Goal: Use online tool/utility: Utilize a website feature to perform a specific function

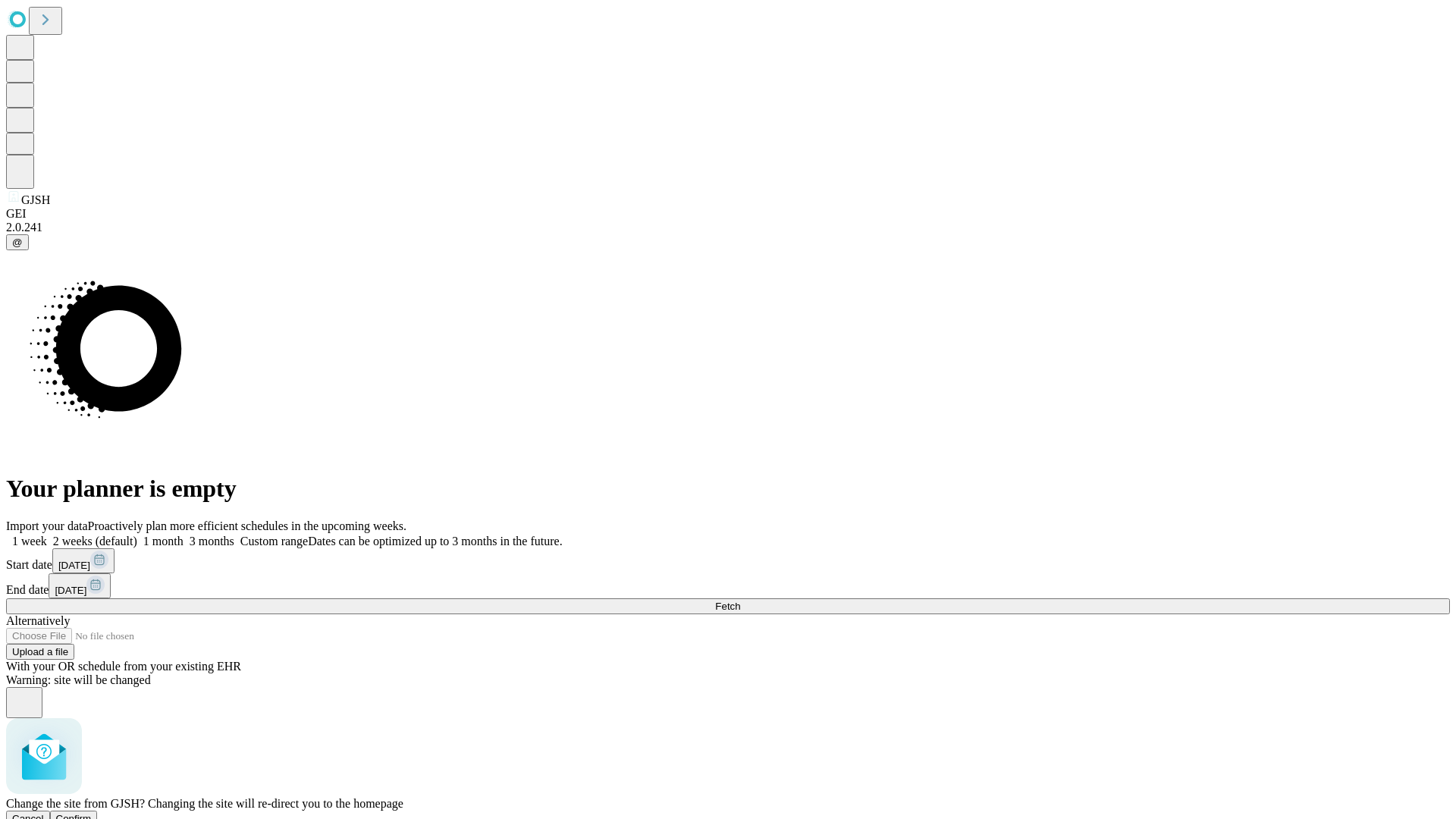
click at [92, 813] on span "Confirm" at bounding box center [74, 818] width 36 height 12
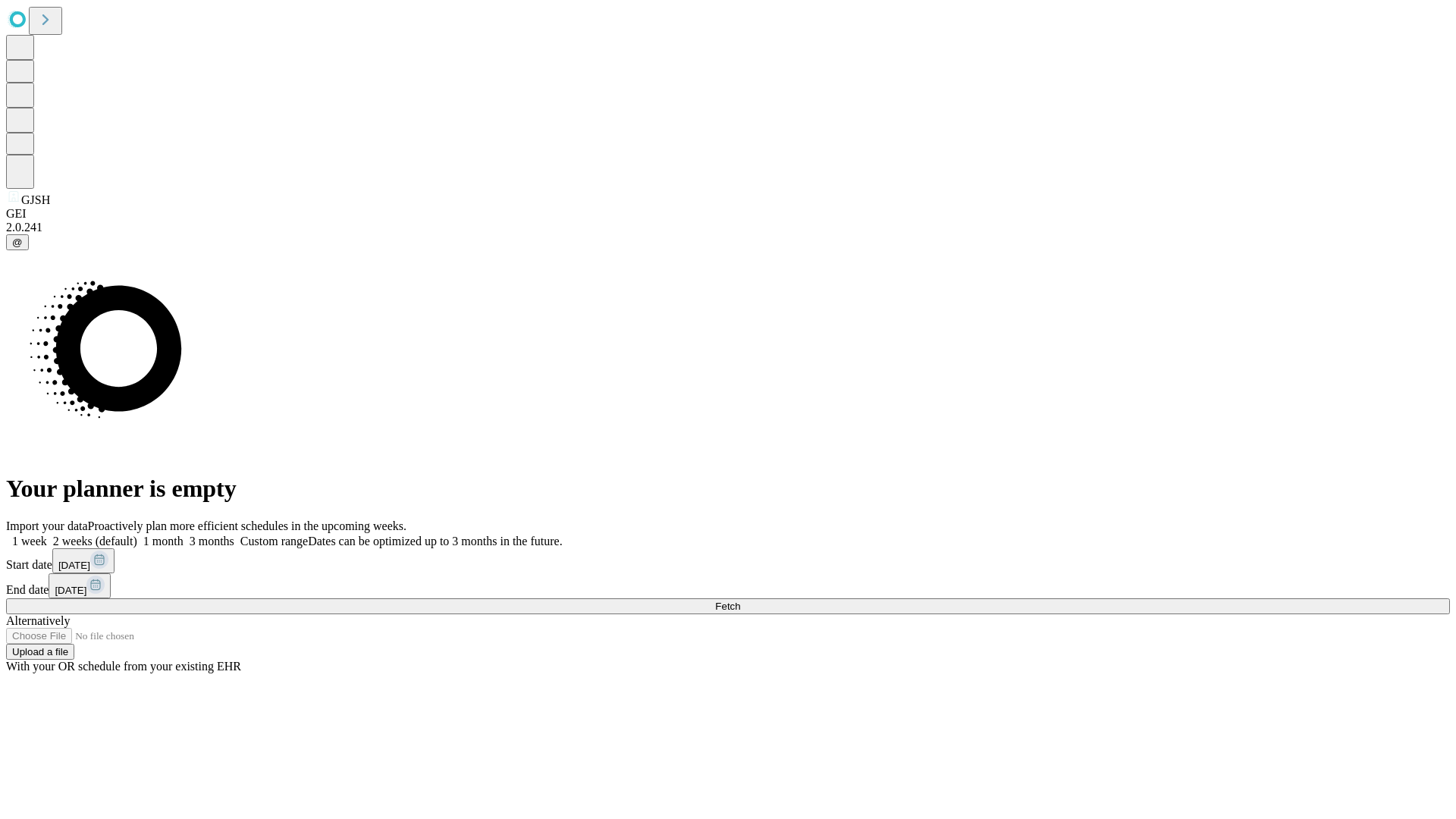
click at [138, 534] on label "2 weeks (default)" at bounding box center [92, 541] width 90 height 13
click at [740, 600] on span "Fetch" at bounding box center [728, 606] width 25 height 12
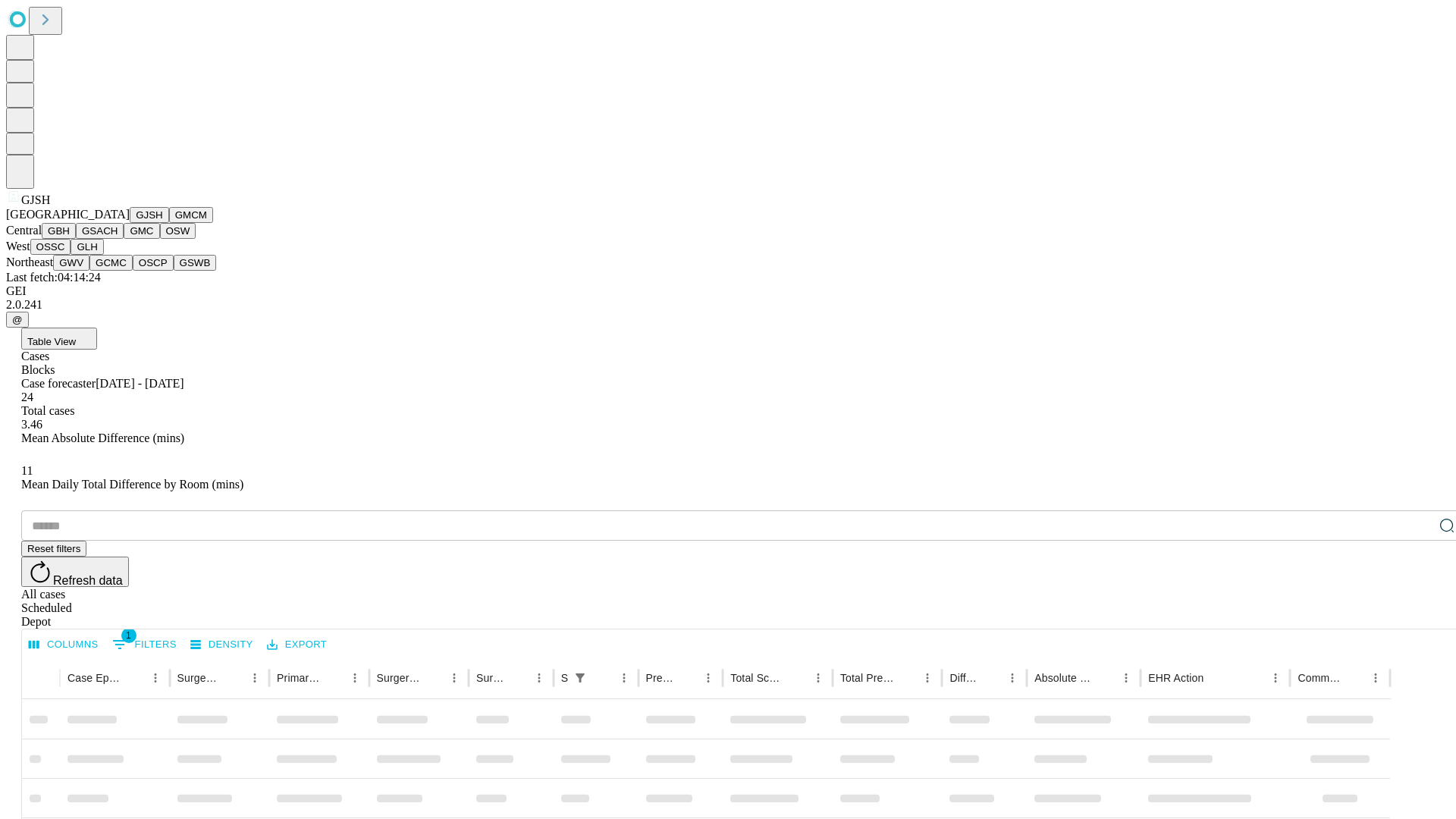
click at [169, 223] on button "GMCM" at bounding box center [191, 215] width 44 height 16
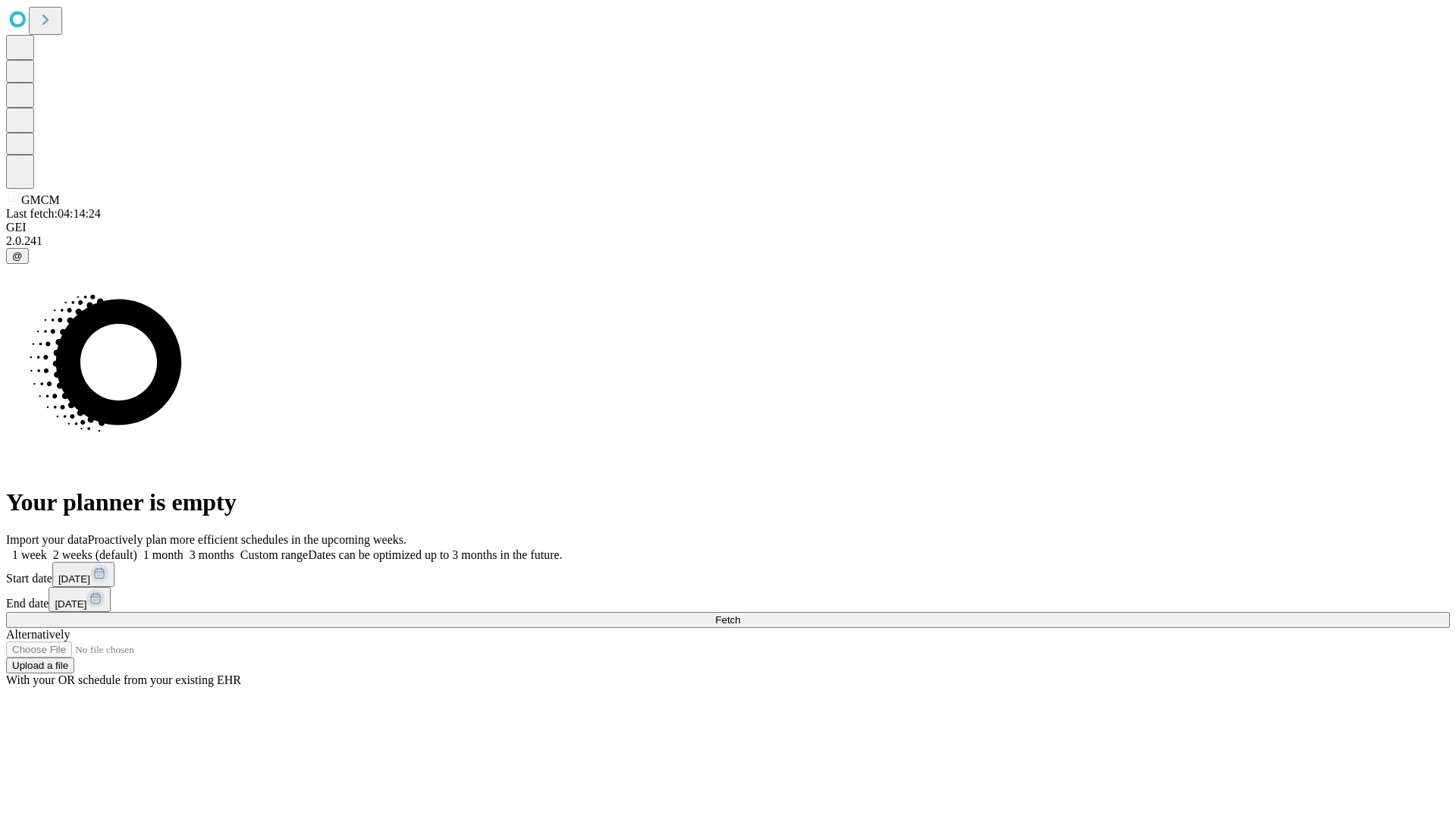
click at [138, 548] on label "2 weeks (default)" at bounding box center [92, 555] width 90 height 13
click at [740, 614] on span "Fetch" at bounding box center [728, 620] width 25 height 12
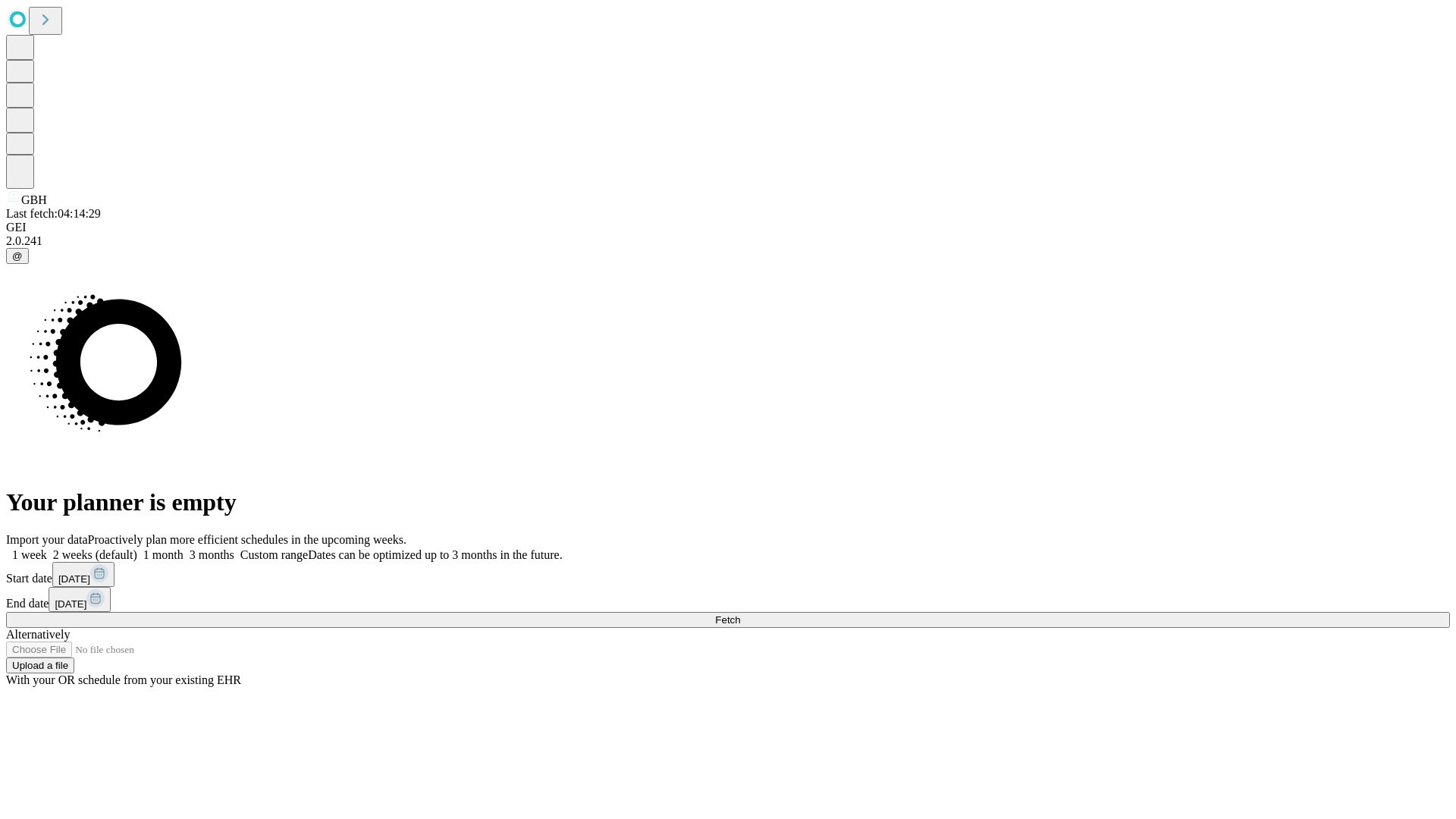
click at [138, 548] on label "2 weeks (default)" at bounding box center [92, 555] width 90 height 13
click at [740, 614] on span "Fetch" at bounding box center [728, 620] width 25 height 12
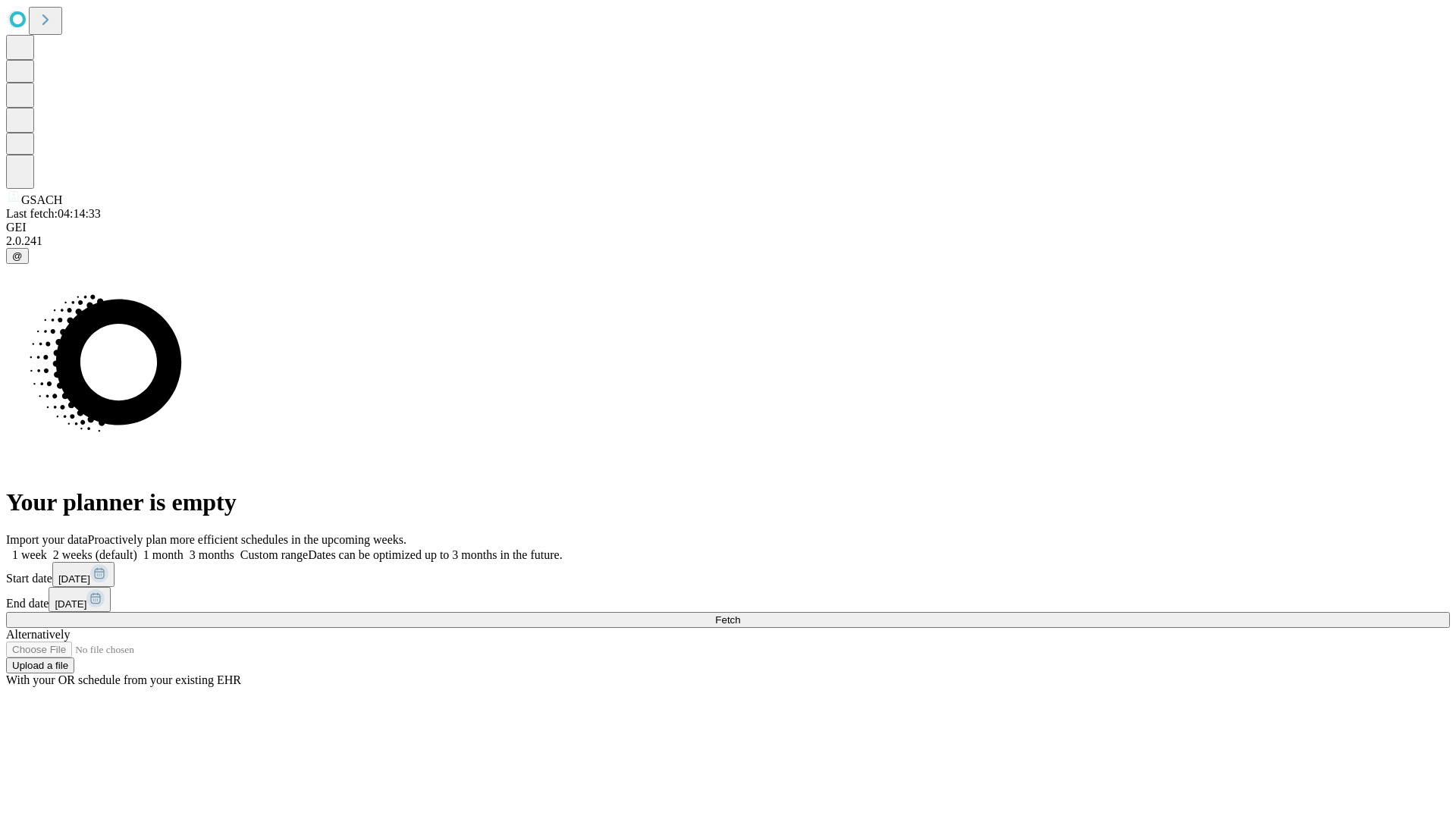
click at [138, 548] on label "2 weeks (default)" at bounding box center [92, 555] width 90 height 13
click at [740, 614] on span "Fetch" at bounding box center [728, 620] width 25 height 12
click at [138, 548] on label "2 weeks (default)" at bounding box center [92, 555] width 90 height 13
click at [740, 614] on span "Fetch" at bounding box center [728, 620] width 25 height 12
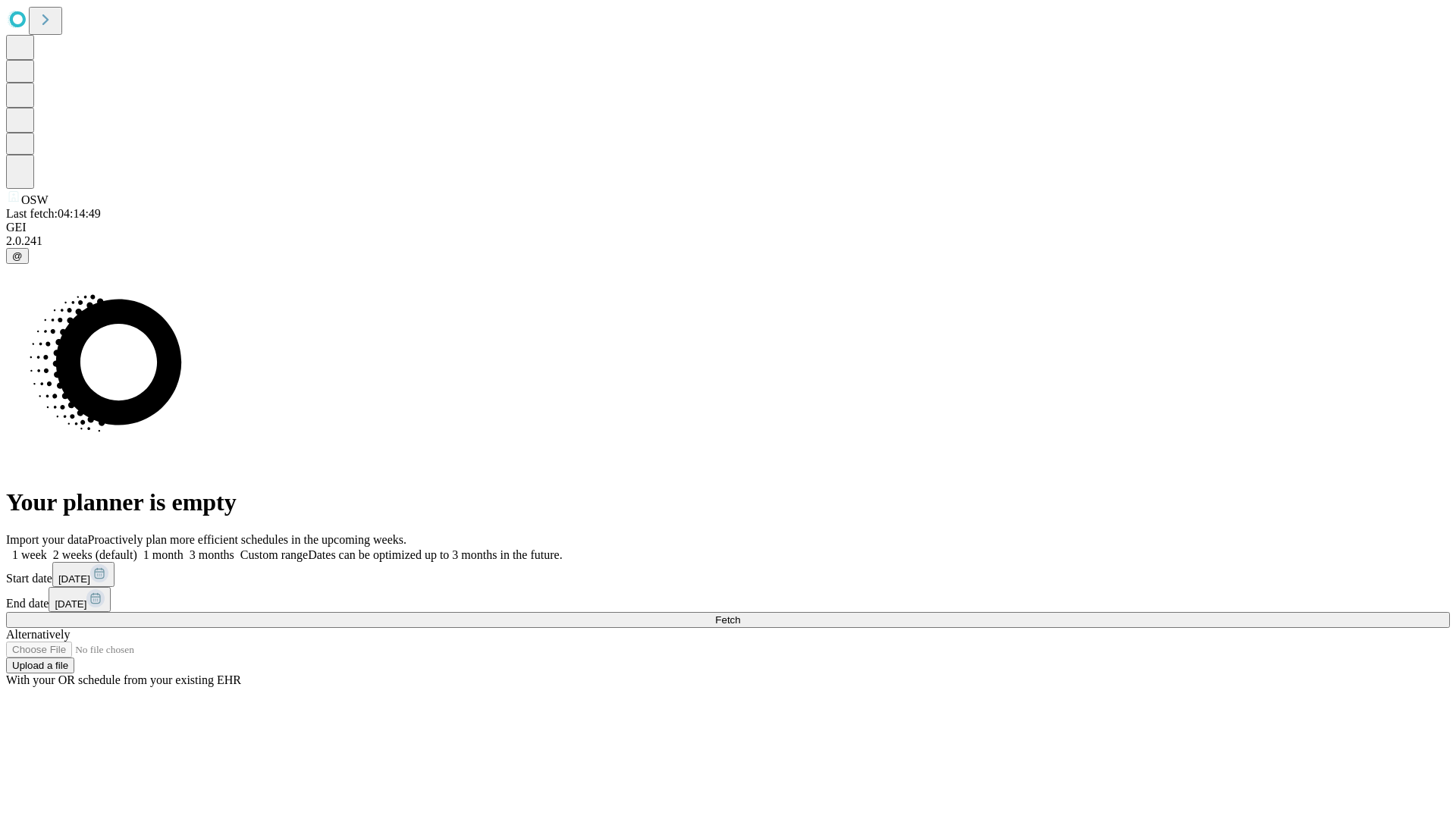
click at [138, 548] on label "2 weeks (default)" at bounding box center [92, 555] width 90 height 13
click at [740, 614] on span "Fetch" at bounding box center [728, 620] width 25 height 12
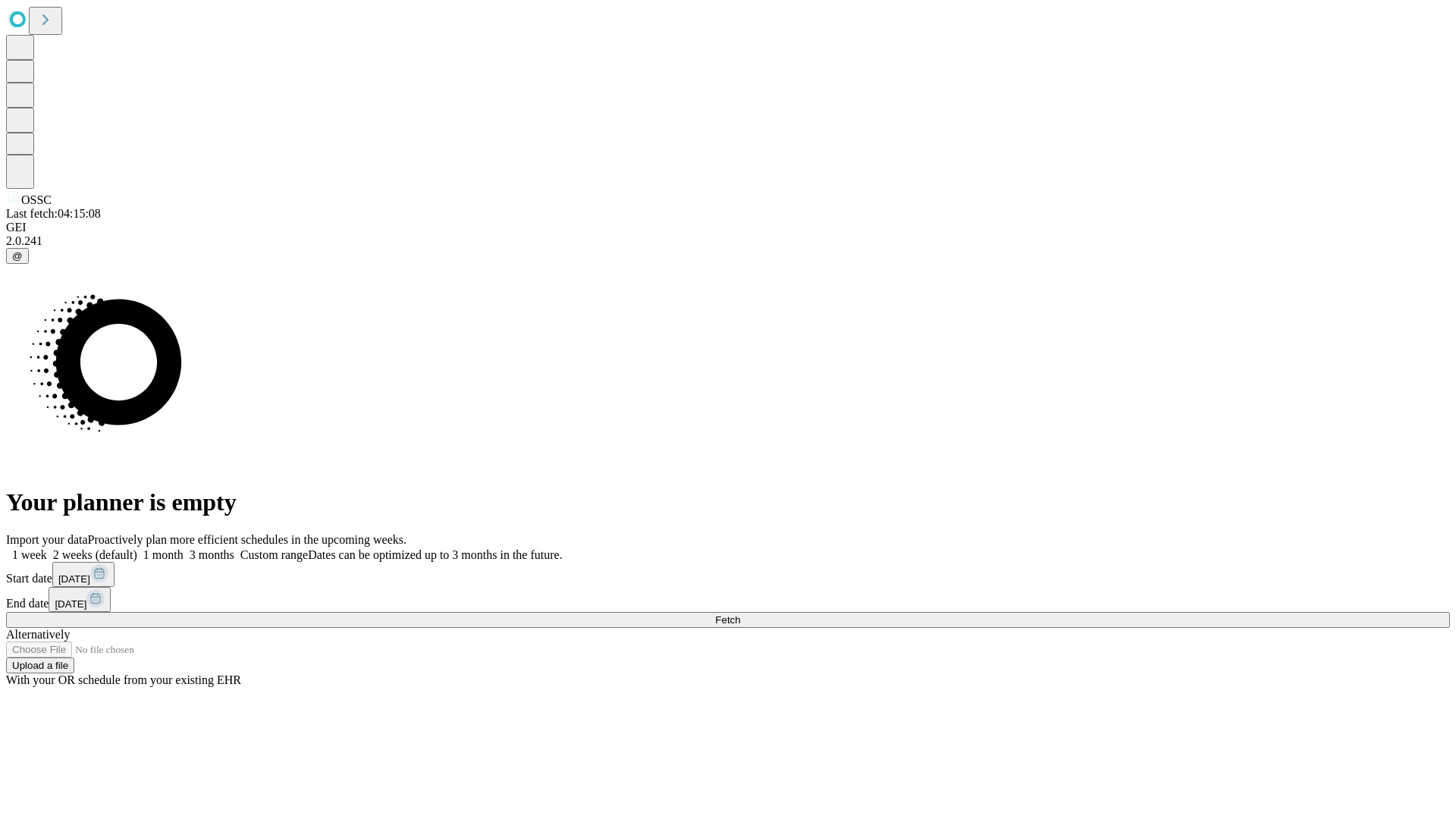
click at [138, 548] on label "2 weeks (default)" at bounding box center [92, 555] width 90 height 13
click at [740, 614] on span "Fetch" at bounding box center [728, 620] width 25 height 12
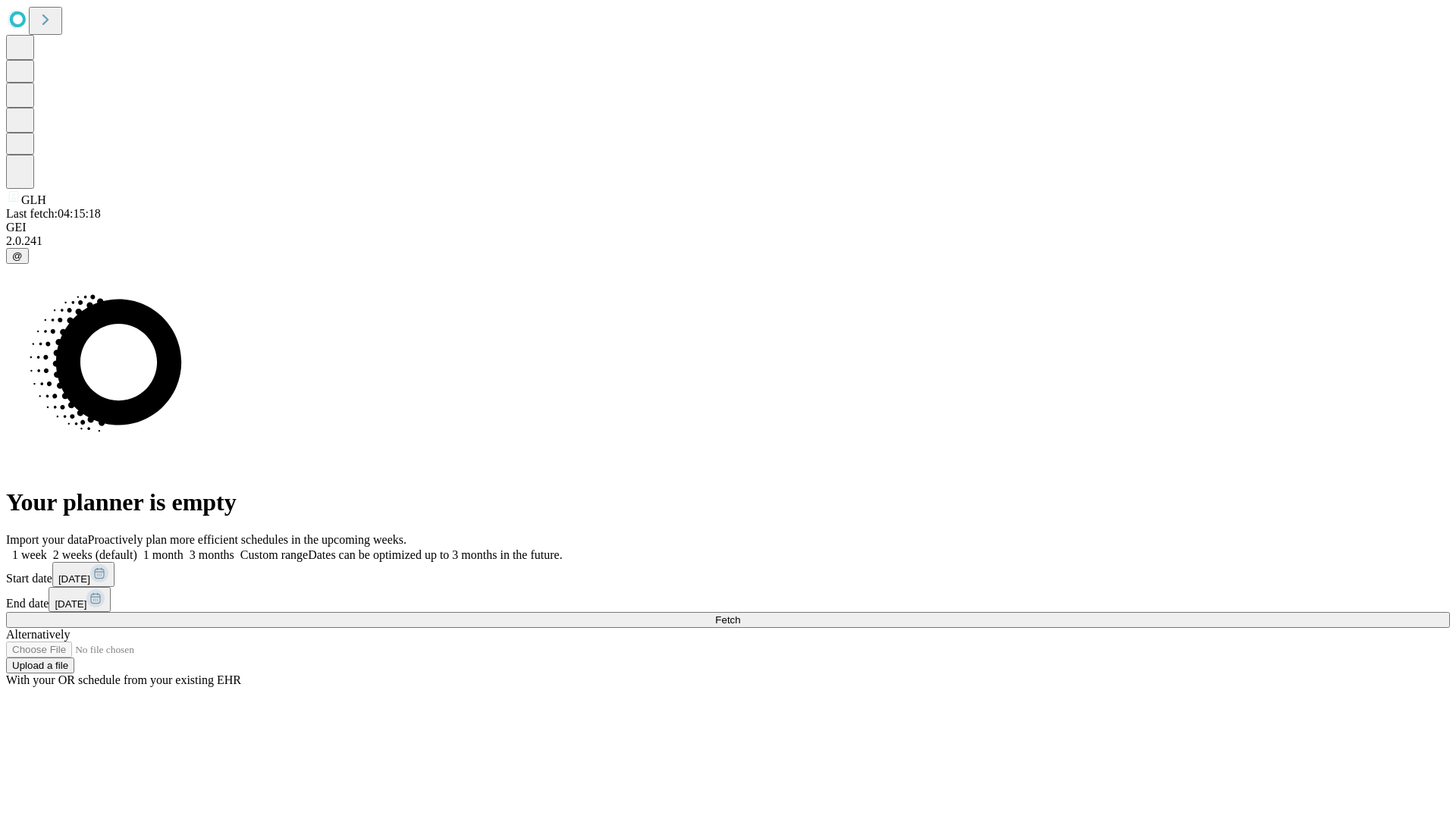
click at [138, 548] on label "2 weeks (default)" at bounding box center [92, 555] width 90 height 13
click at [740, 614] on span "Fetch" at bounding box center [728, 620] width 25 height 12
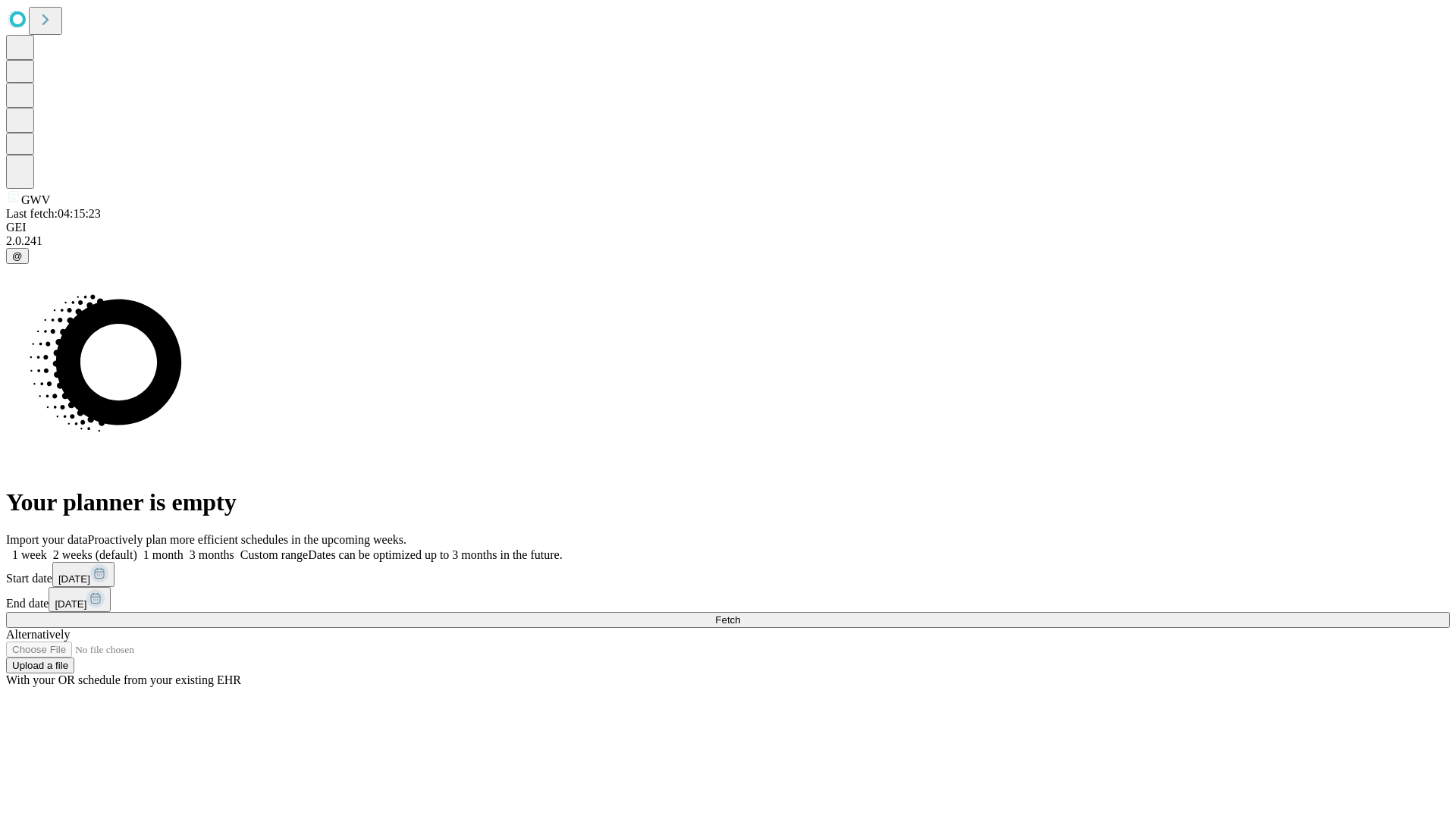
click at [740, 614] on span "Fetch" at bounding box center [728, 620] width 25 height 12
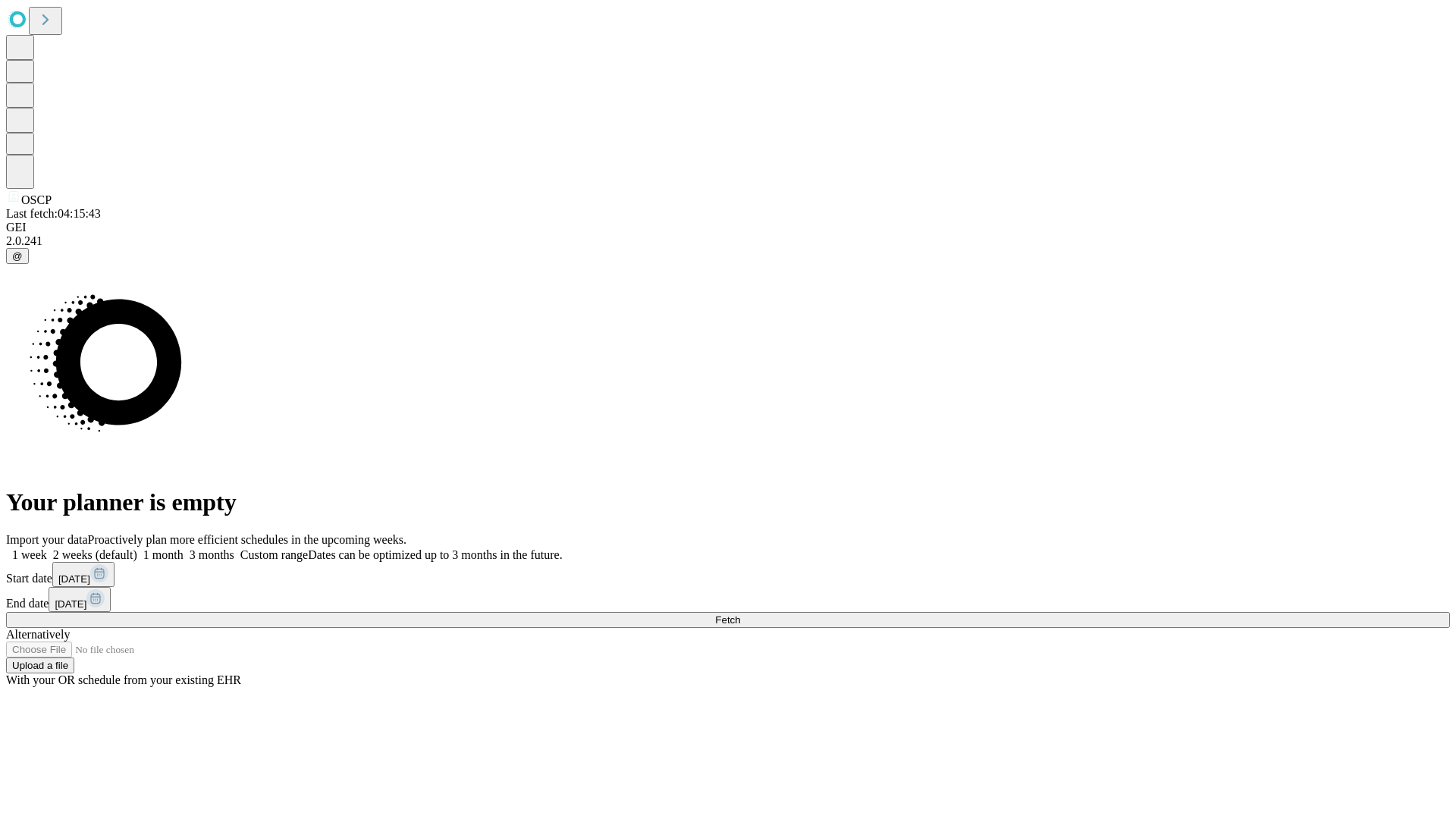
click at [138, 548] on label "2 weeks (default)" at bounding box center [92, 555] width 90 height 13
click at [740, 614] on span "Fetch" at bounding box center [728, 620] width 25 height 12
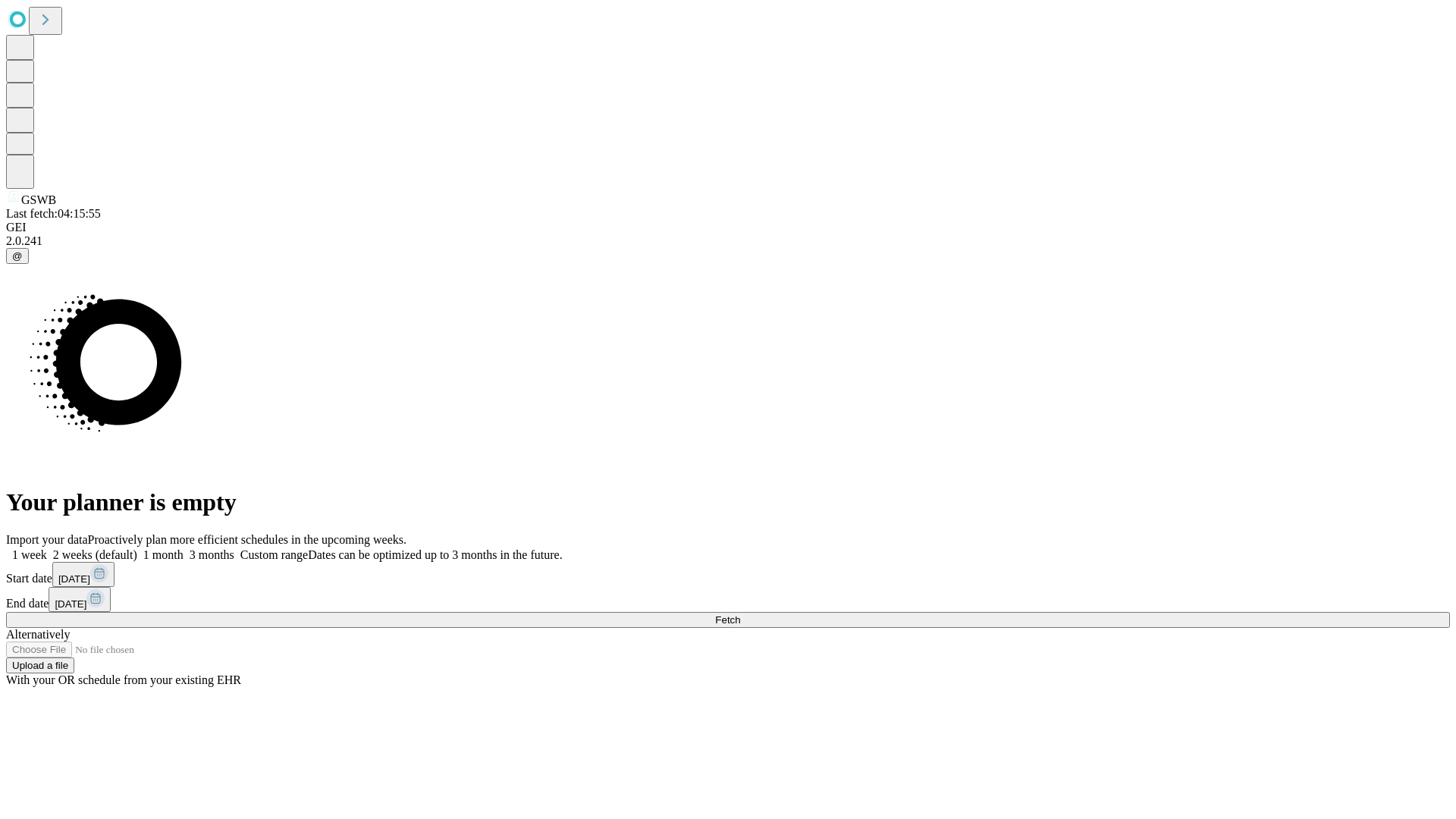
click at [138, 548] on label "2 weeks (default)" at bounding box center [92, 555] width 90 height 13
click at [740, 614] on span "Fetch" at bounding box center [728, 620] width 25 height 12
